Goal: Information Seeking & Learning: Learn about a topic

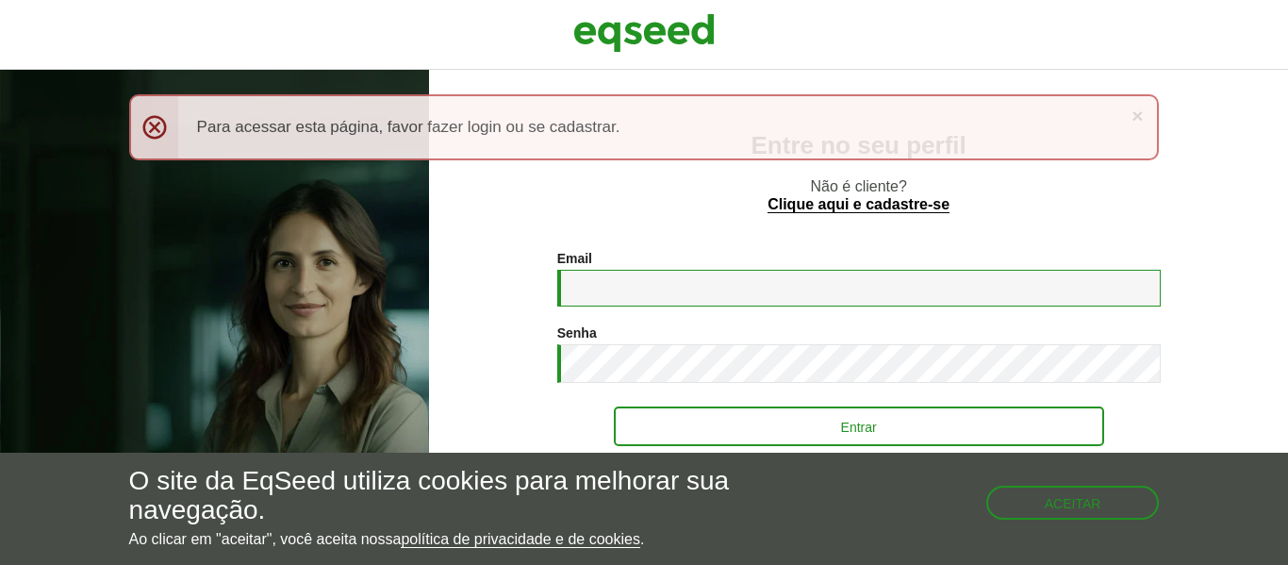
type input "**********"
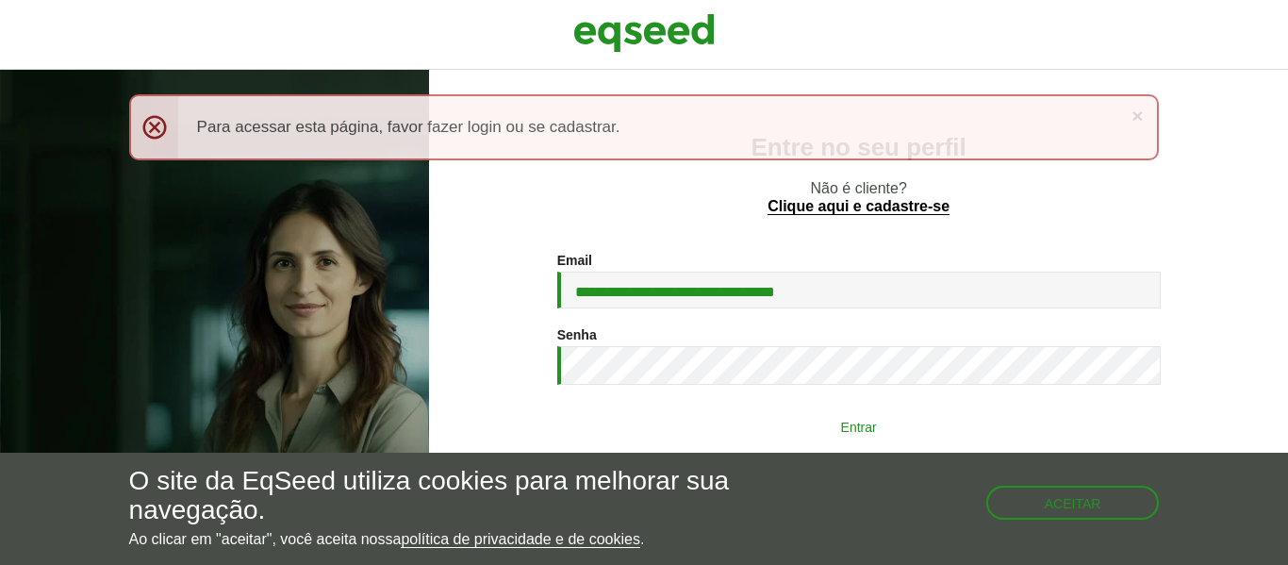
click at [817, 420] on button "Entrar" at bounding box center [859, 426] width 490 height 36
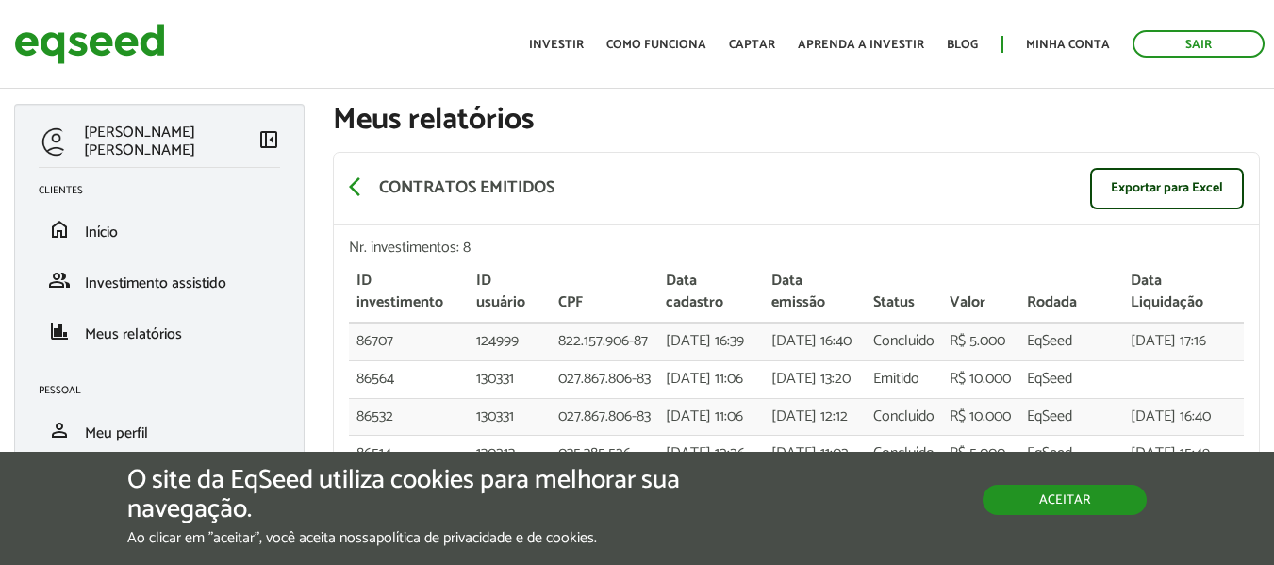
click at [1110, 506] on button "Aceitar" at bounding box center [1064, 500] width 164 height 30
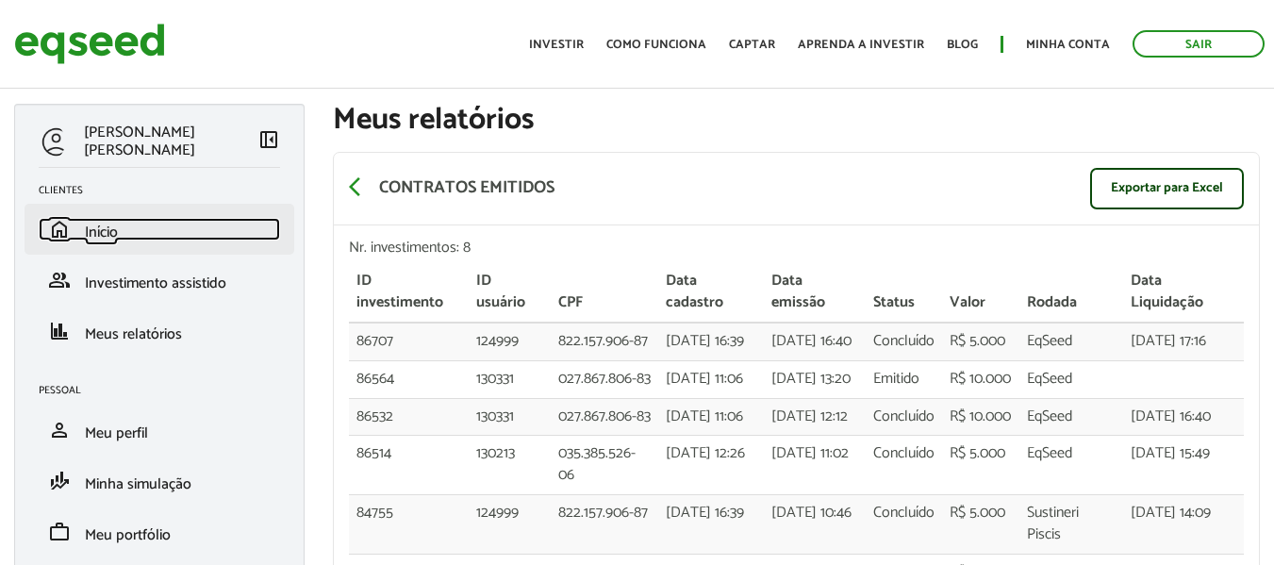
click at [174, 239] on link "home Início" at bounding box center [159, 229] width 241 height 23
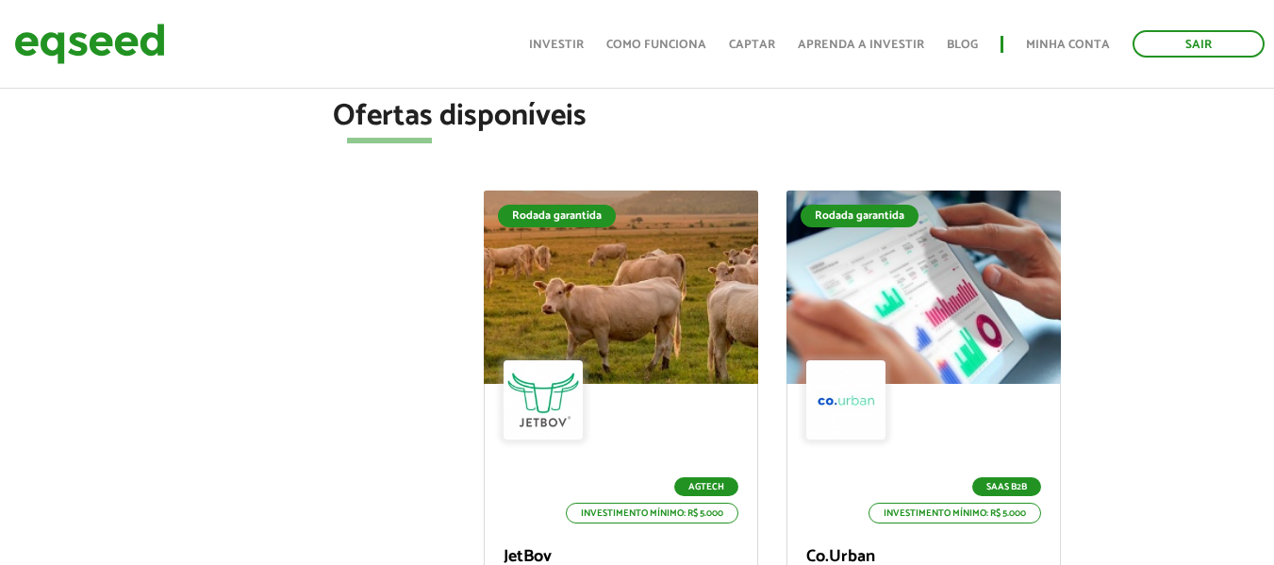
scroll to position [849, 0]
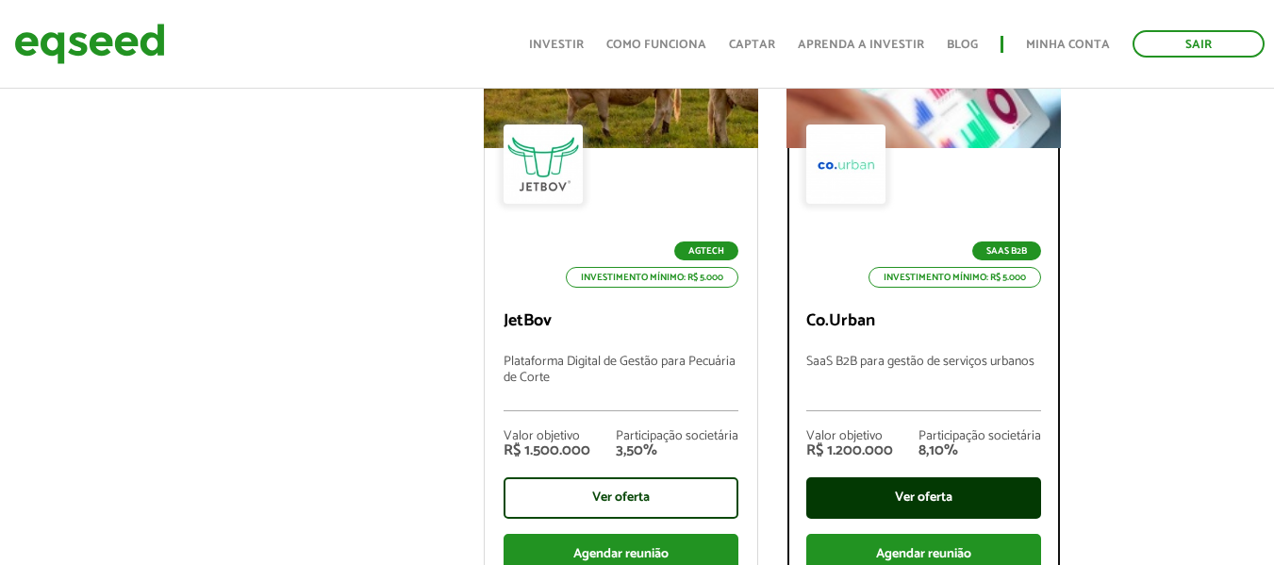
click at [869, 505] on div "Ver oferta" at bounding box center [923, 497] width 235 height 41
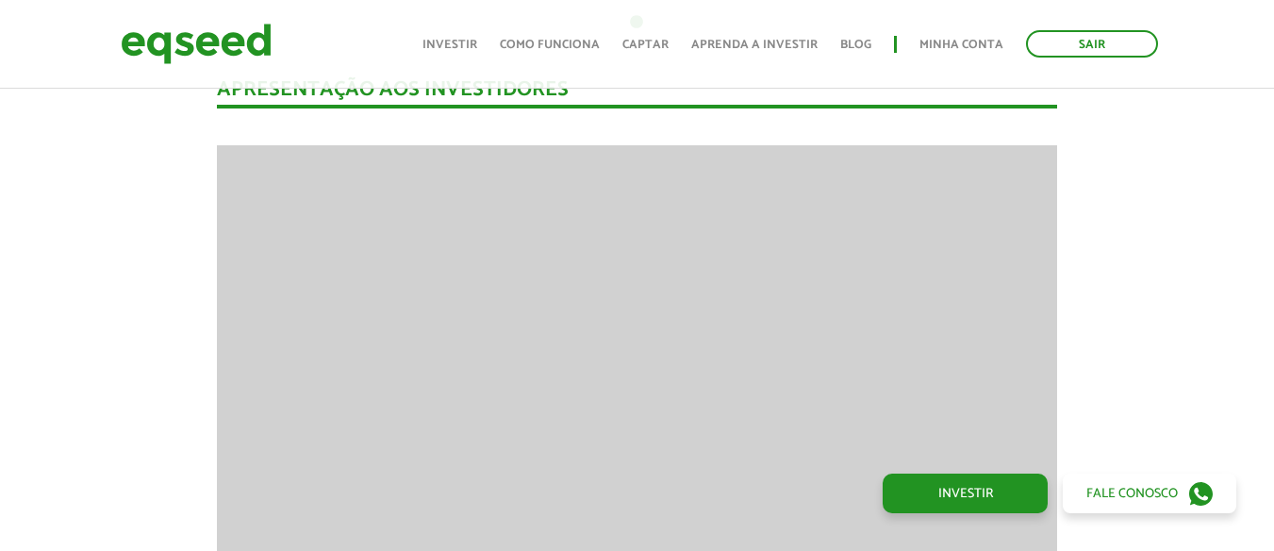
scroll to position [1886, 0]
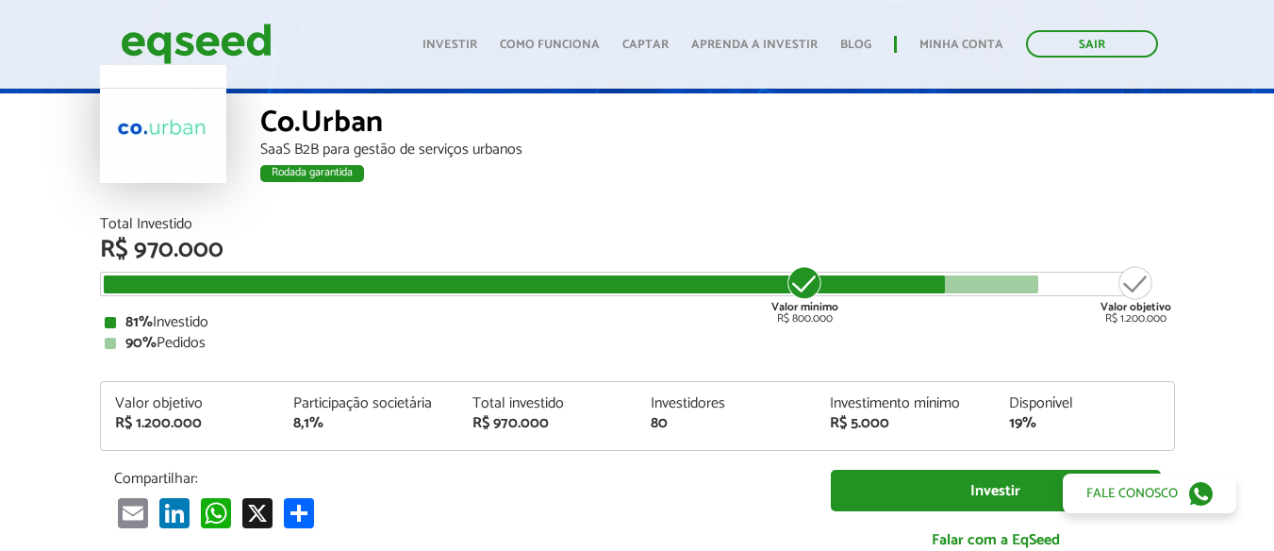
scroll to position [0, 0]
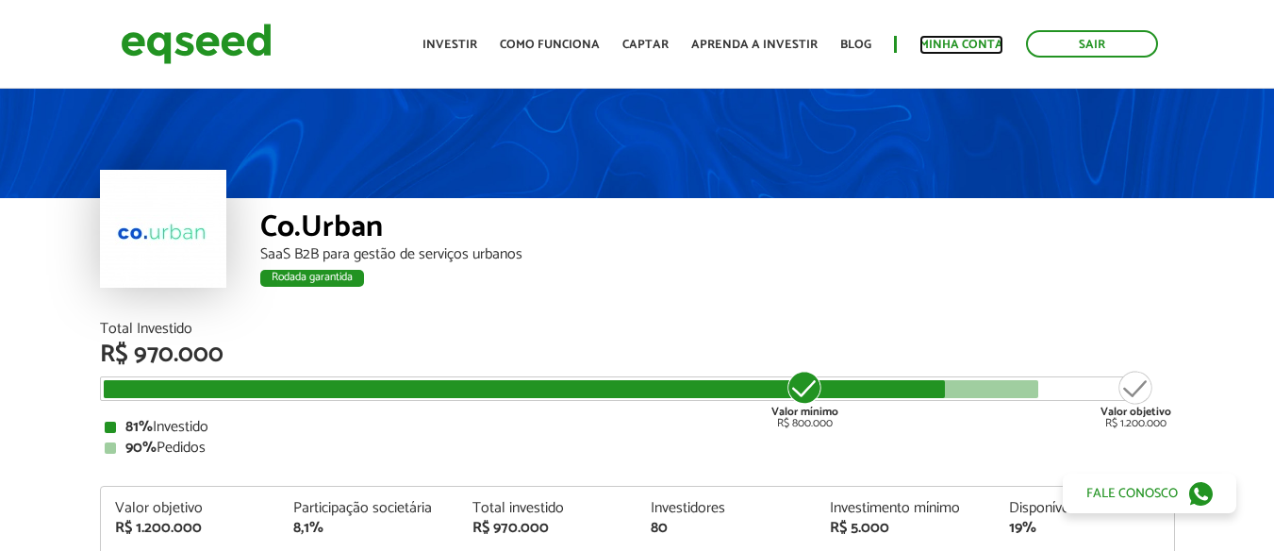
click at [949, 39] on link "Minha conta" at bounding box center [961, 45] width 84 height 12
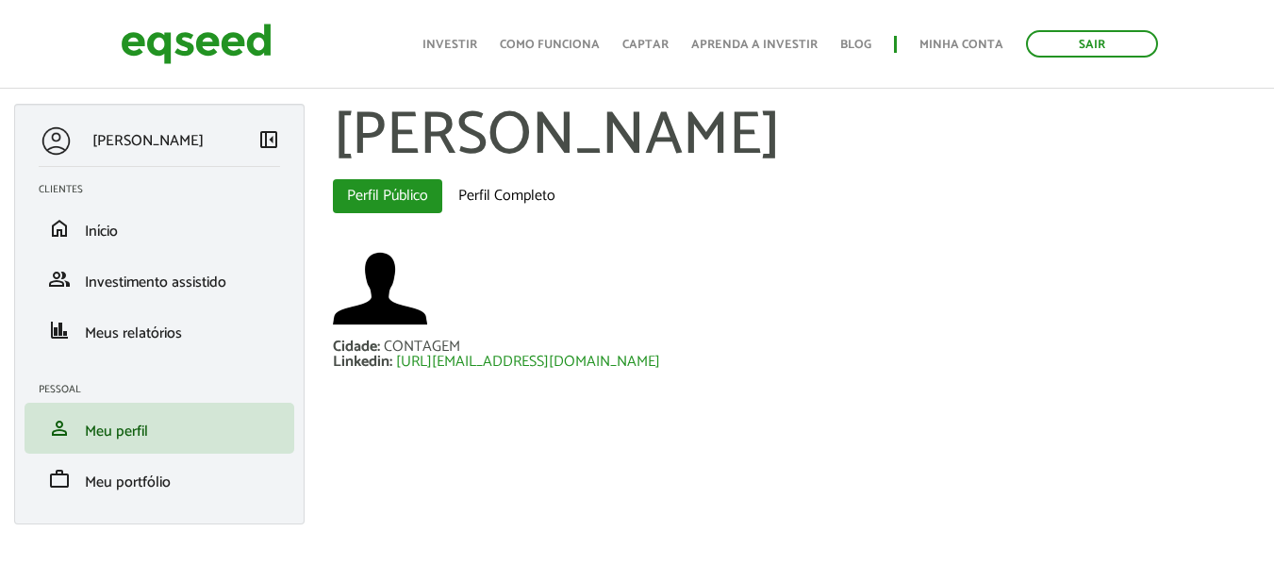
scroll to position [20, 0]
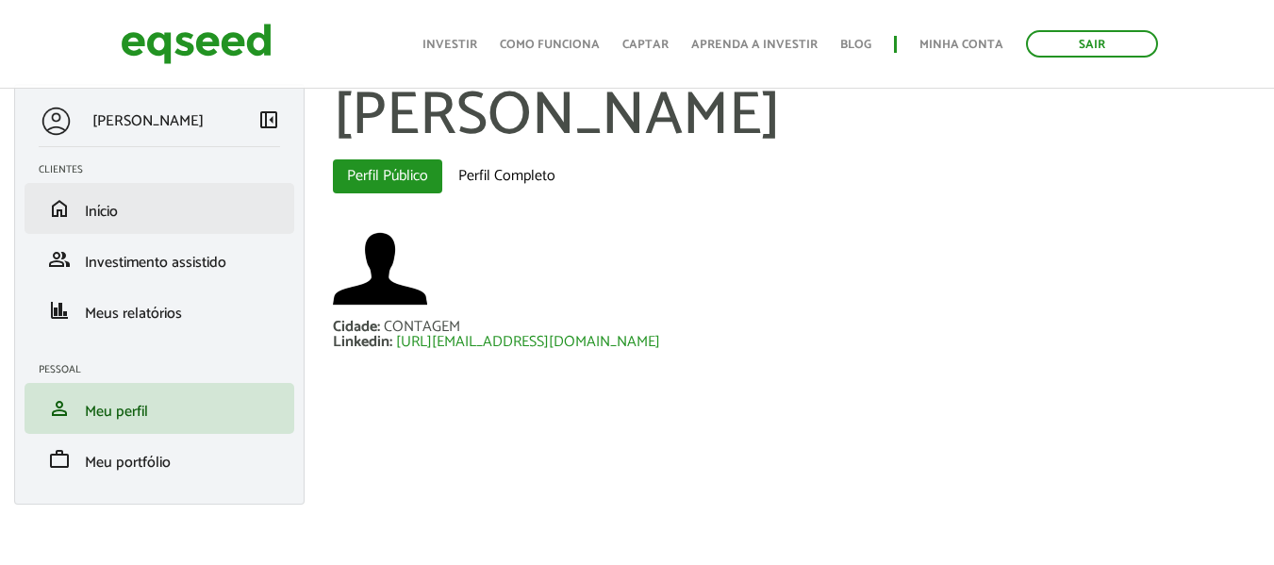
click at [136, 223] on li "home Início" at bounding box center [160, 208] width 270 height 51
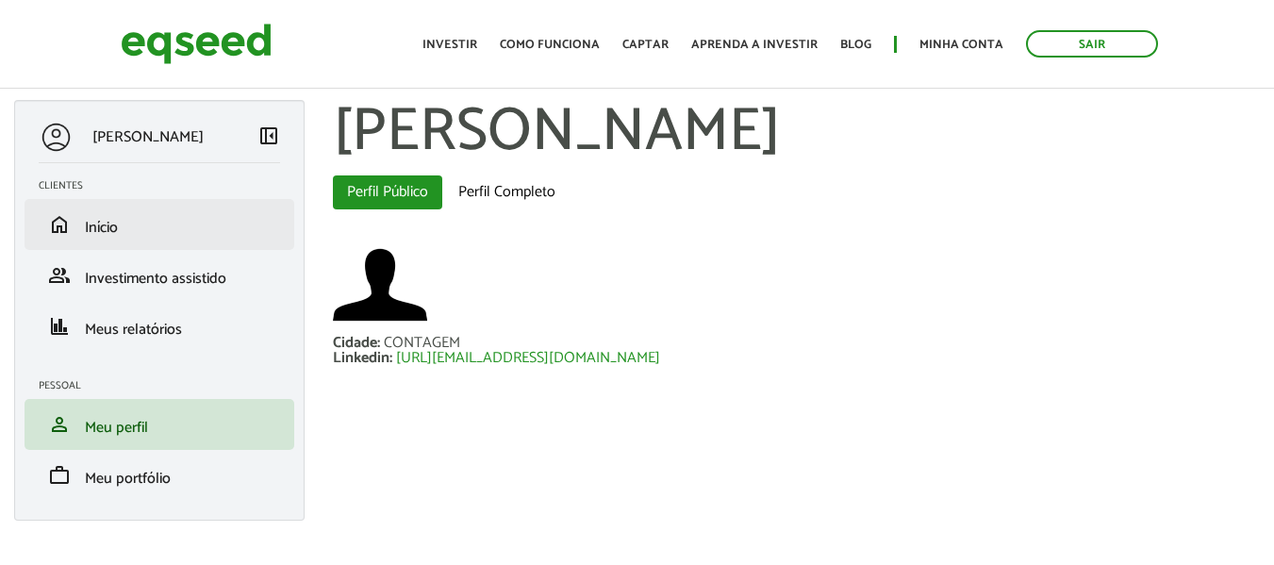
scroll to position [0, 0]
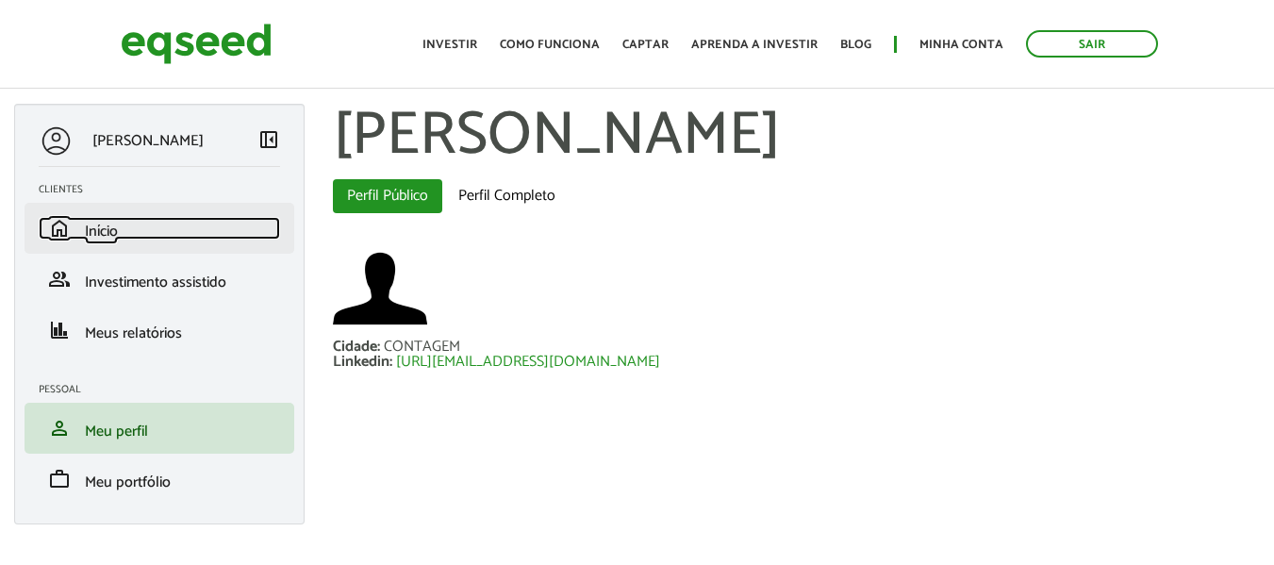
click at [129, 239] on link "home Início" at bounding box center [159, 228] width 241 height 23
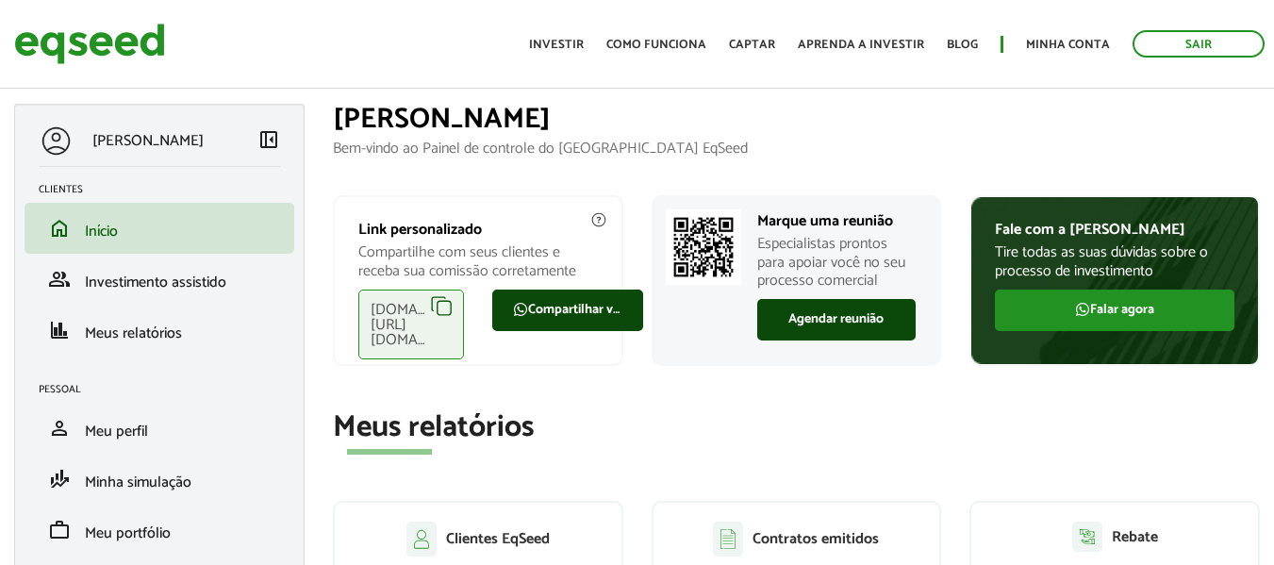
click at [446, 303] on div "[DOMAIN_NAME][URL][DOMAIN_NAME]" at bounding box center [411, 324] width 106 height 70
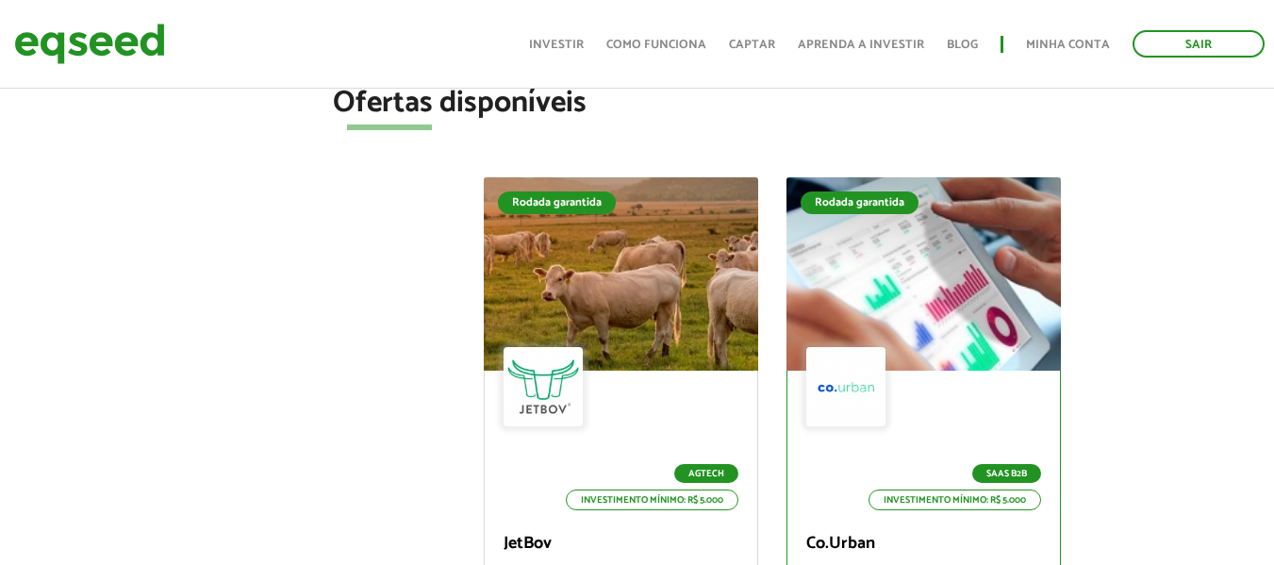
scroll to position [660, 0]
